Goal: Information Seeking & Learning: Learn about a topic

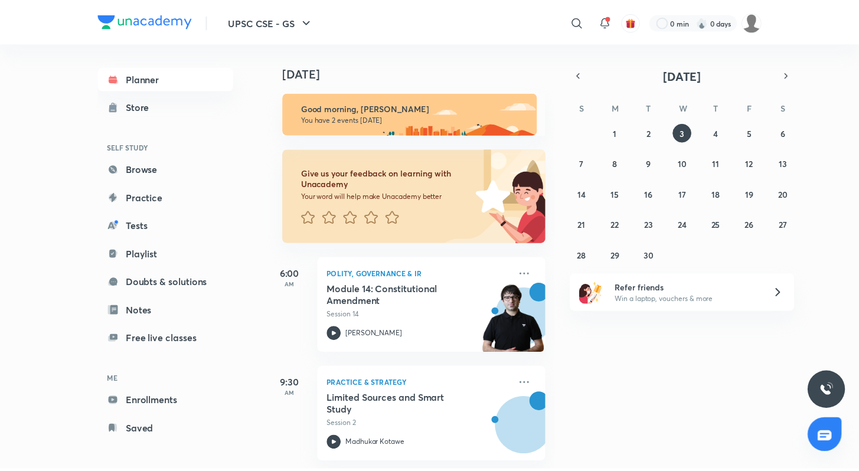
scroll to position [10, 0]
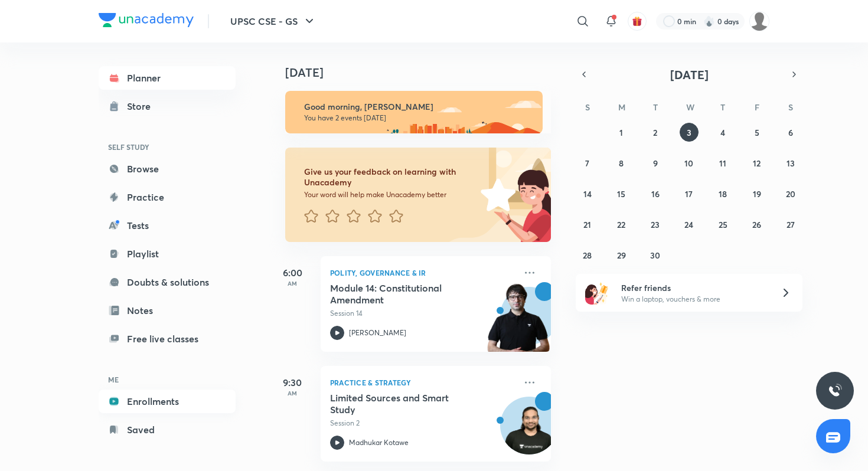
drag, startPoint x: 157, startPoint y: 365, endPoint x: 142, endPoint y: 400, distance: 37.8
click at [152, 380] on div "Planner Store SELF STUDY Browse Practice Tests Playlist Doubts & solutions Note…" at bounding box center [167, 254] width 137 height 376
click at [140, 406] on link "Enrollments" at bounding box center [167, 402] width 137 height 24
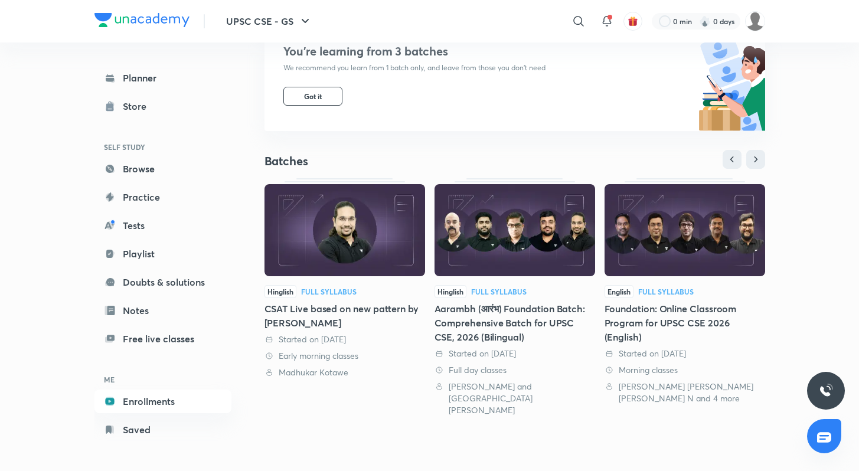
scroll to position [284, 0]
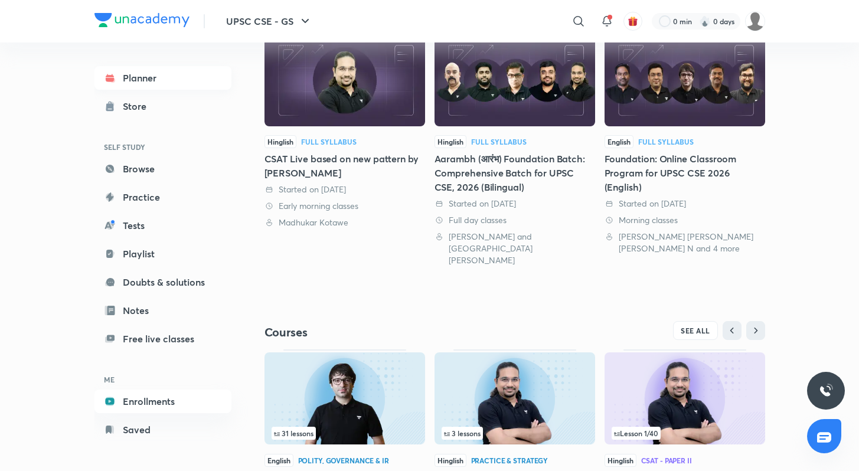
click at [161, 80] on link "Planner" at bounding box center [163, 78] width 137 height 24
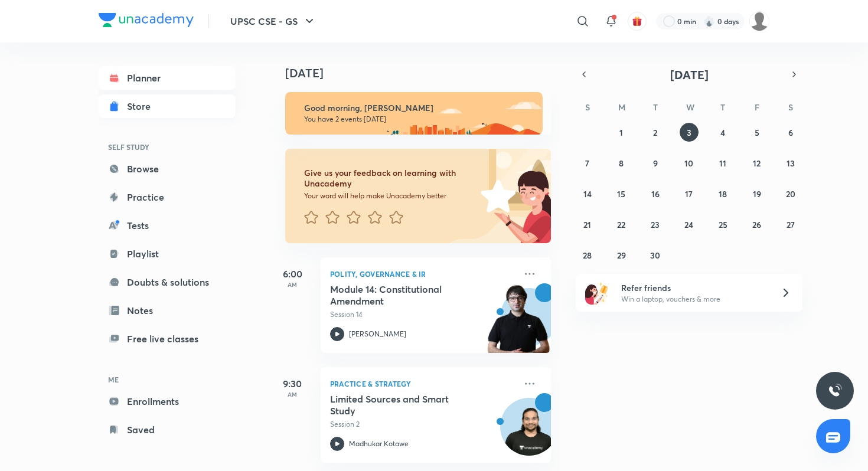
click at [160, 107] on link "Store" at bounding box center [167, 107] width 137 height 24
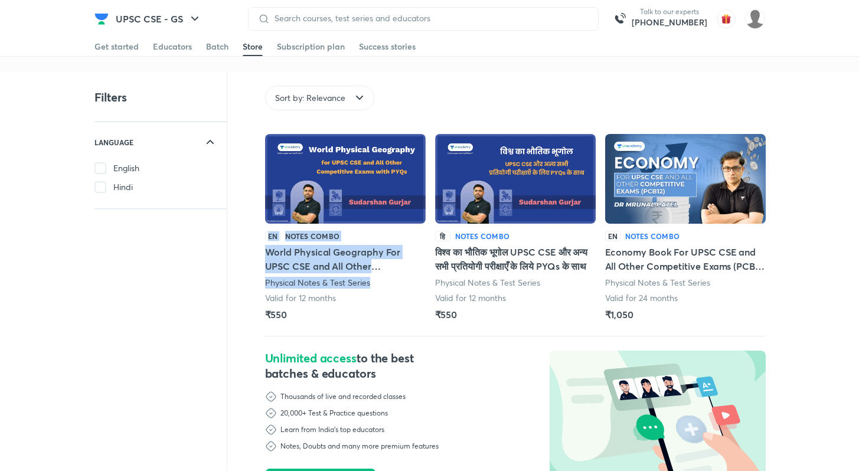
drag, startPoint x: 60, startPoint y: 255, endPoint x: 360, endPoint y: 289, distance: 302.0
click at [360, 289] on div "Filters LANGUAGE English Hindi Sort by: Relevance Language Sort by: Relevance E…" at bounding box center [429, 337] width 859 height 532
click at [69, 291] on div "Filters LANGUAGE English Hindi Sort by: Relevance Language Sort by: Relevance E…" at bounding box center [429, 337] width 859 height 532
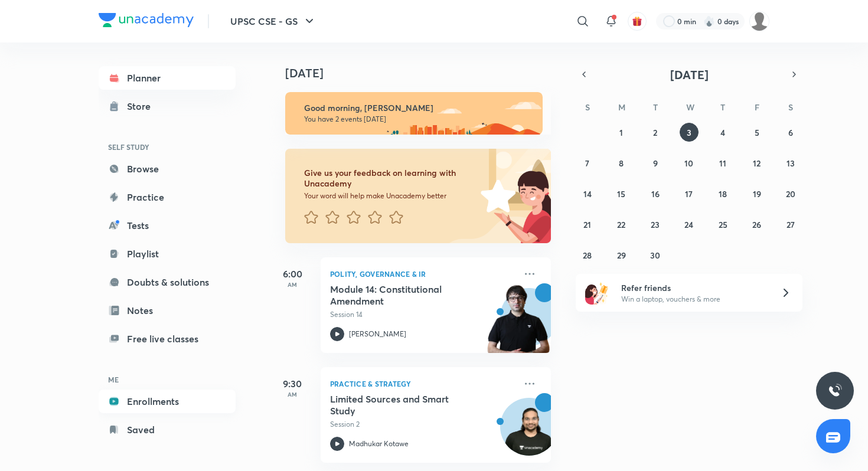
click at [155, 410] on link "Enrollments" at bounding box center [167, 402] width 137 height 24
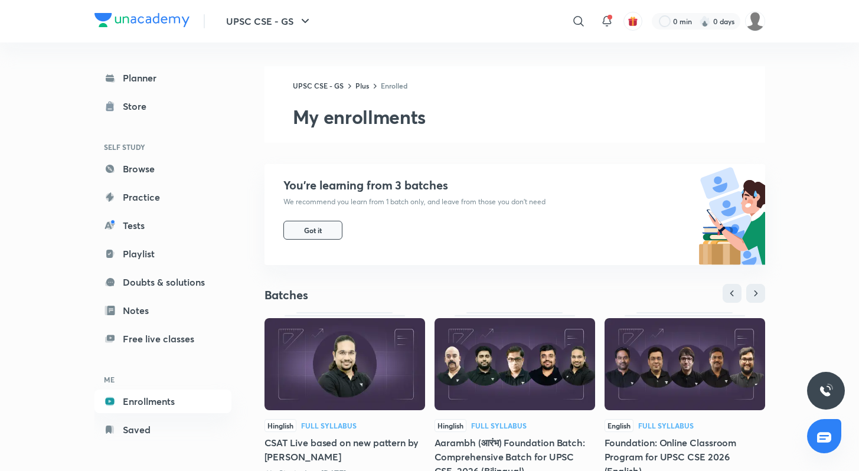
click at [318, 234] on span "Got it" at bounding box center [313, 230] width 18 height 9
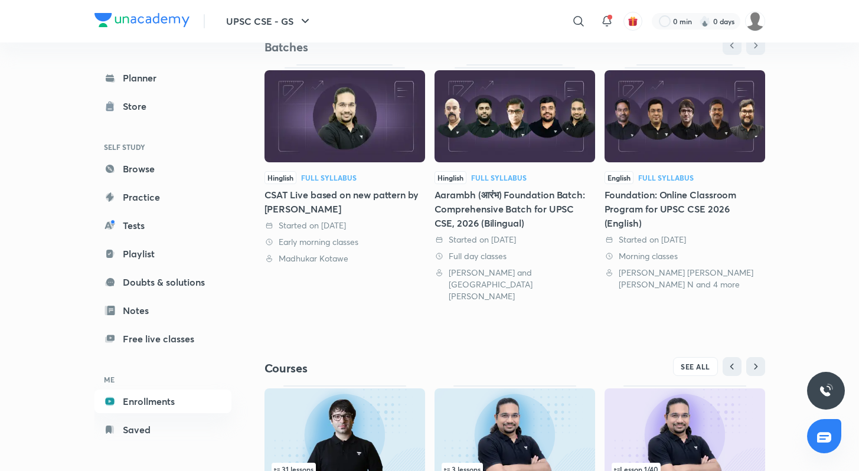
scroll to position [236, 0]
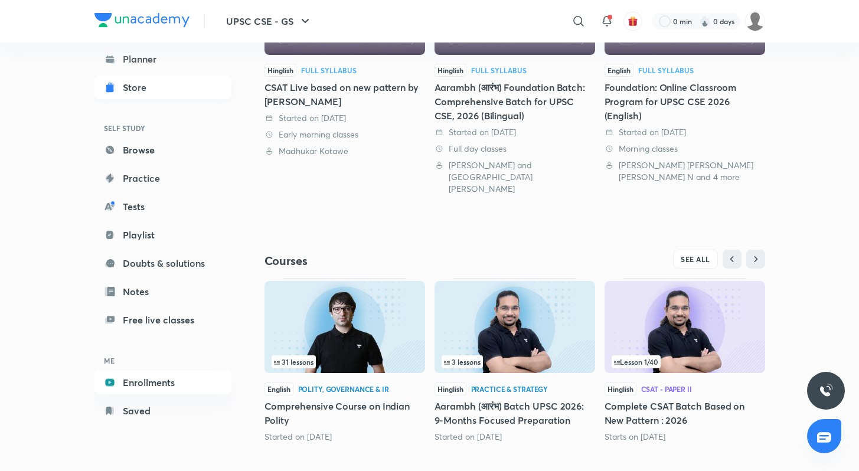
click at [149, 80] on div "Store" at bounding box center [138, 87] width 31 height 14
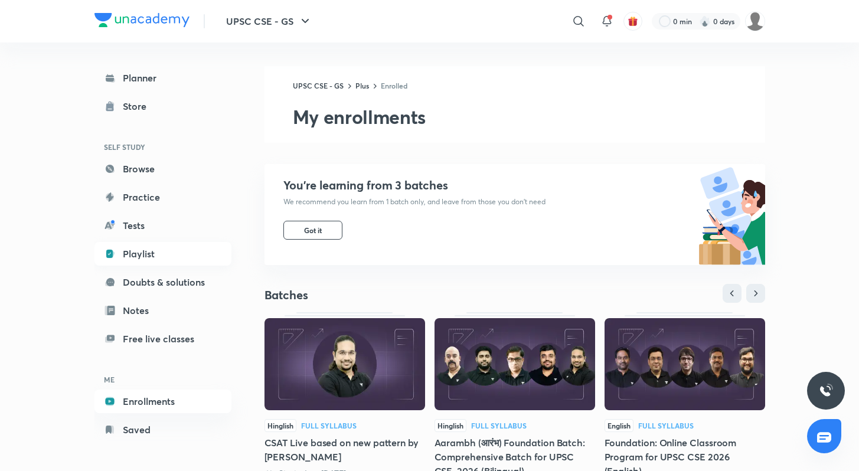
click at [162, 262] on link "Playlist" at bounding box center [163, 254] width 137 height 24
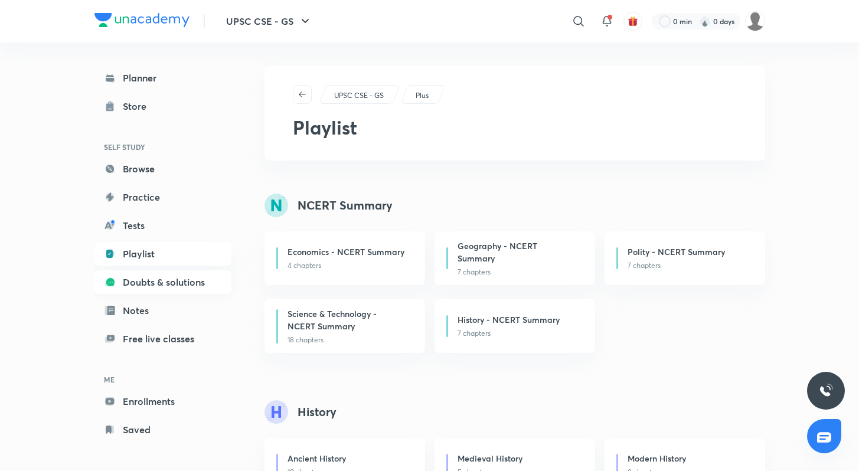
click at [167, 288] on link "Doubts & solutions" at bounding box center [163, 283] width 137 height 24
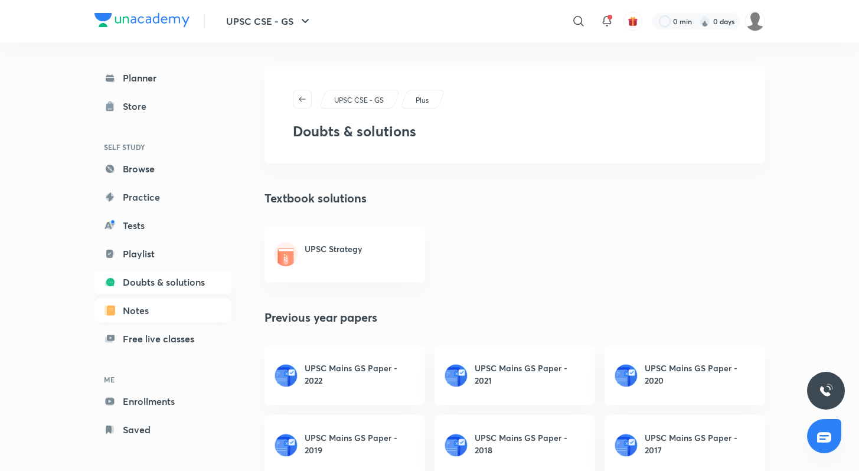
click at [167, 311] on link "Notes" at bounding box center [163, 311] width 137 height 24
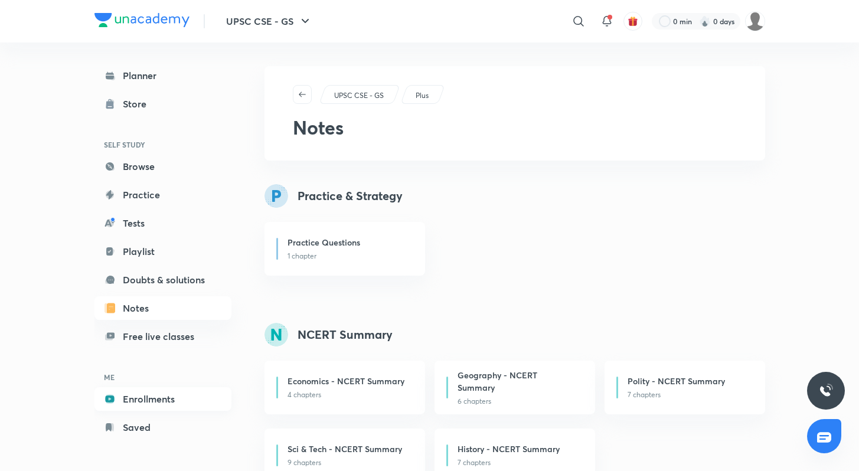
scroll to position [4, 0]
click at [174, 424] on link "Saved" at bounding box center [163, 427] width 137 height 24
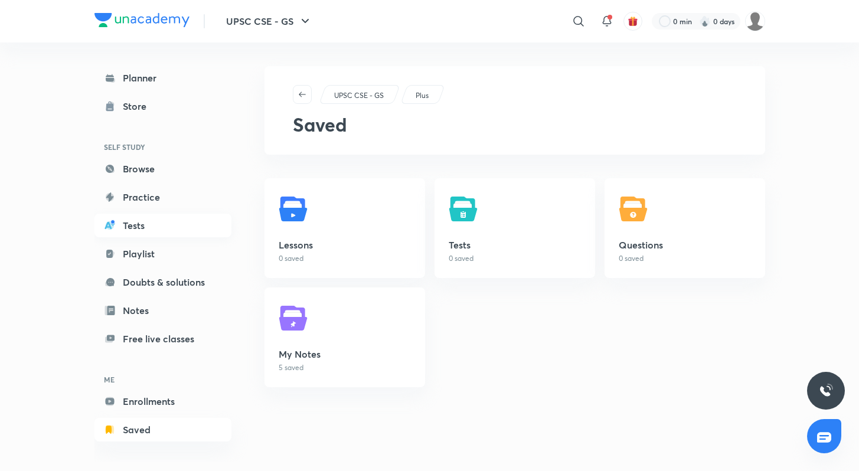
click at [146, 214] on link "Tests" at bounding box center [163, 226] width 137 height 24
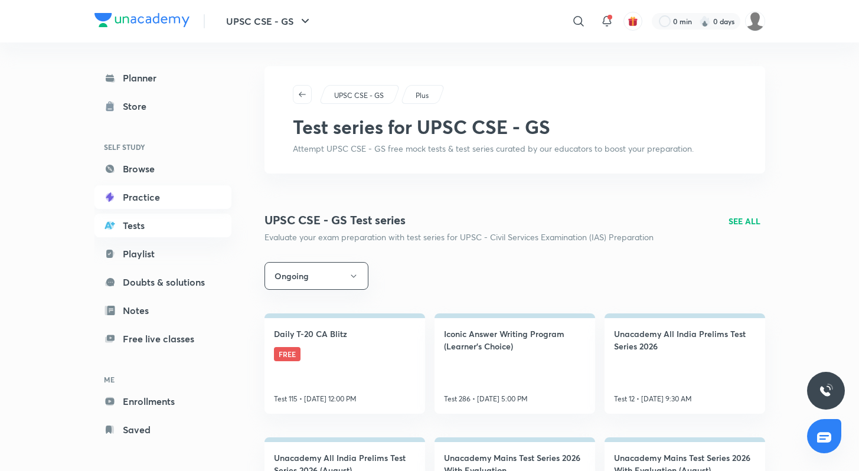
click at [147, 197] on link "Practice" at bounding box center [163, 197] width 137 height 24
click at [170, 160] on link "Browse" at bounding box center [163, 169] width 137 height 24
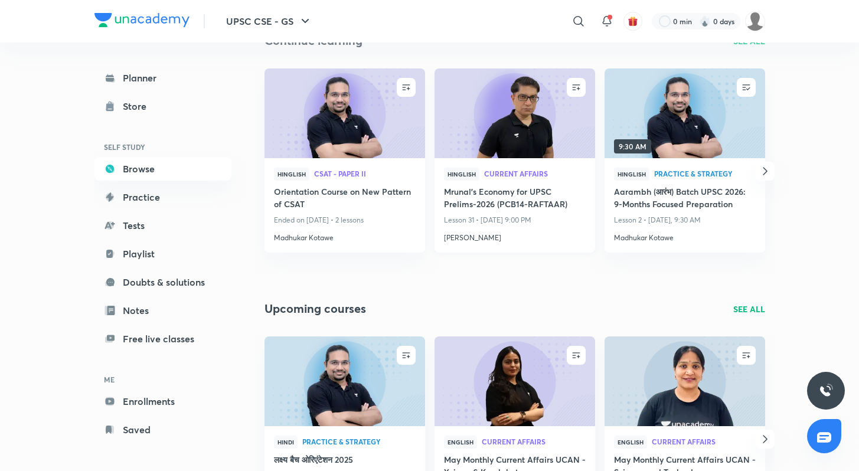
scroll to position [263, 0]
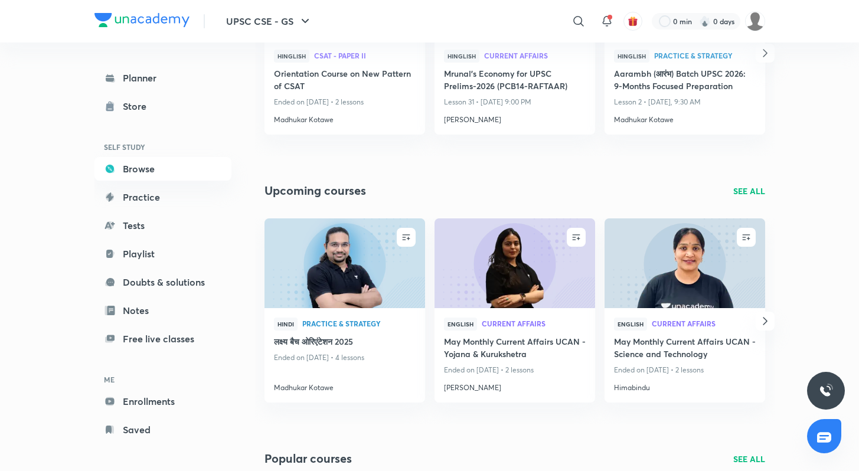
click at [768, 322] on icon "button" at bounding box center [765, 321] width 14 height 14
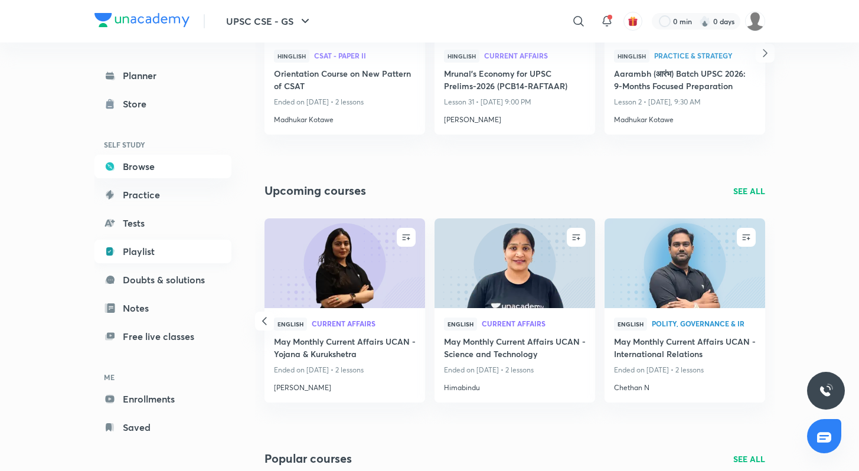
scroll to position [4, 0]
click at [131, 75] on link "Planner" at bounding box center [163, 75] width 137 height 24
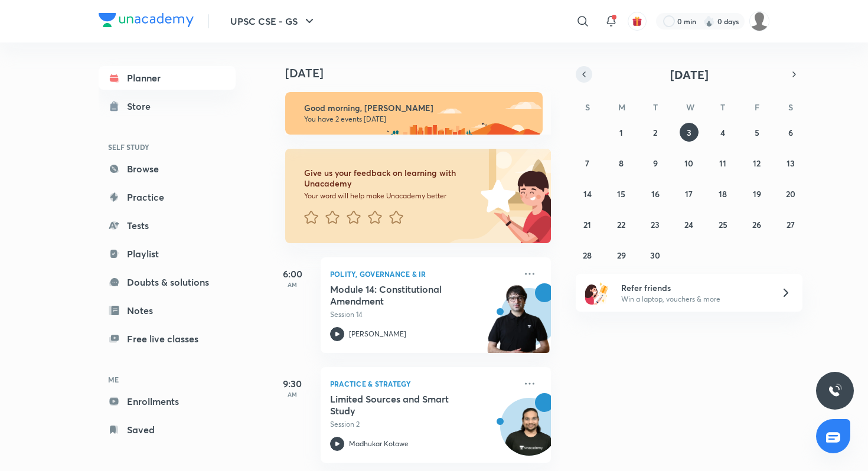
click at [579, 76] on icon "button" at bounding box center [583, 74] width 9 height 11
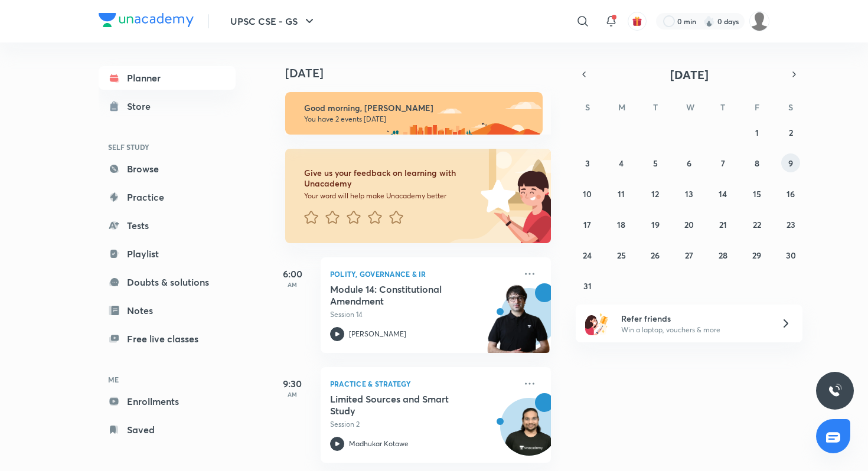
click at [796, 161] on button "9" at bounding box center [790, 163] width 19 height 19
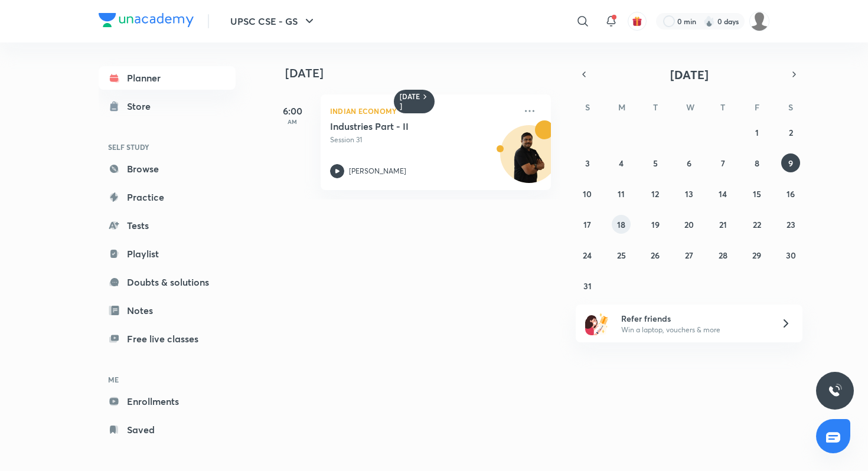
click at [623, 227] on abbr "18" at bounding box center [621, 224] width 8 height 11
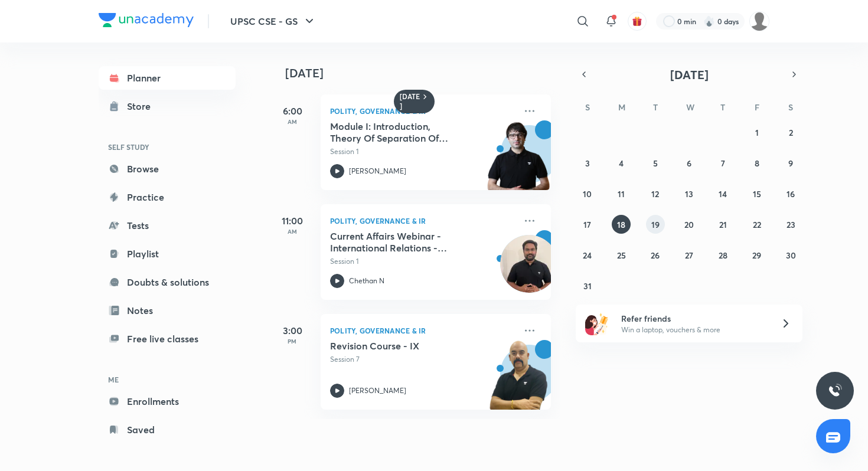
click at [651, 225] on abbr "19" at bounding box center [655, 224] width 8 height 11
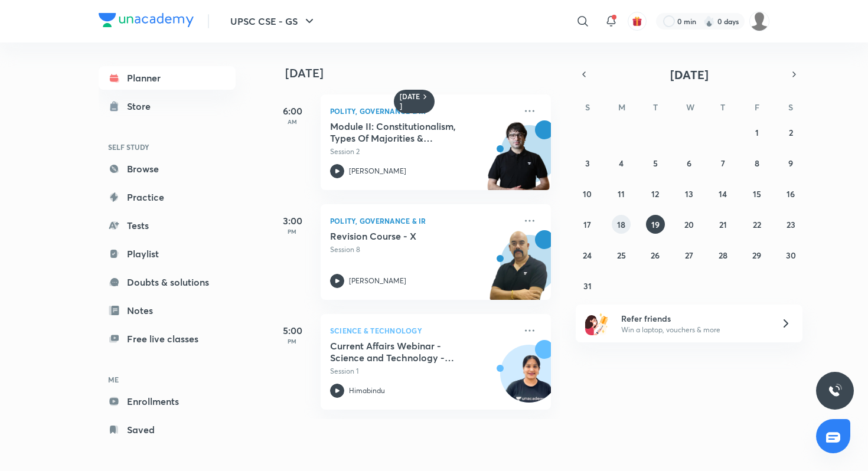
click at [628, 224] on button "18" at bounding box center [621, 224] width 19 height 19
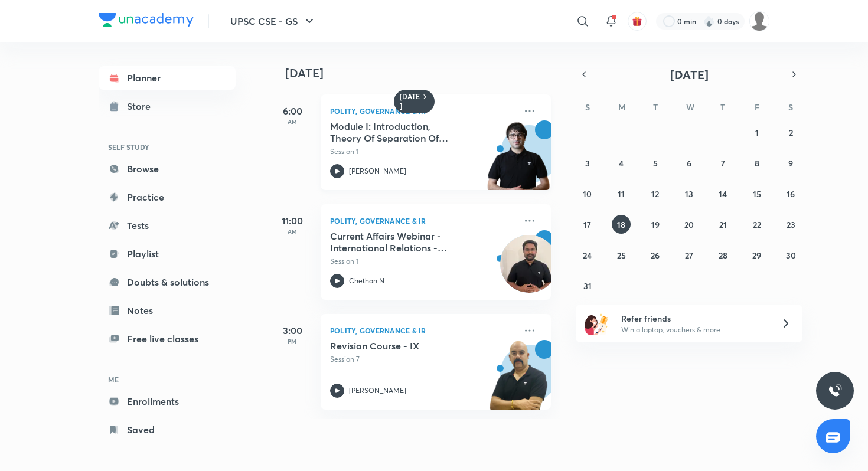
click at [365, 167] on p "[PERSON_NAME]" at bounding box center [377, 171] width 57 height 11
